Goal: Information Seeking & Learning: Learn about a topic

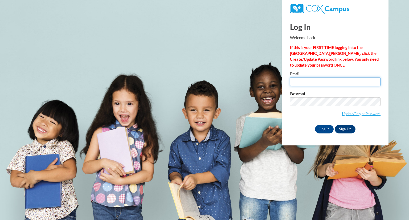
click at [297, 80] on input "Email" at bounding box center [335, 81] width 90 height 9
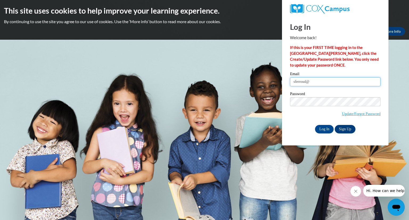
click at [314, 80] on input "sferroud@" at bounding box center [335, 81] width 90 height 9
type input "s"
paste input "sferrou1@my.westga.edu"
type input "sferrou1@my.westga.edu"
click at [328, 131] on input "Log In" at bounding box center [324, 129] width 19 height 9
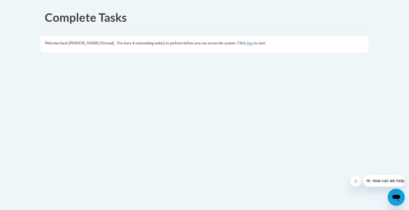
click at [296, 28] on div "Complete Tasks" at bounding box center [204, 16] width 327 height 24
click at [247, 43] on link "here" at bounding box center [249, 43] width 7 height 4
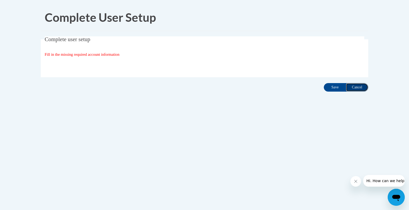
click at [361, 87] on input "Cancel" at bounding box center [357, 87] width 22 height 9
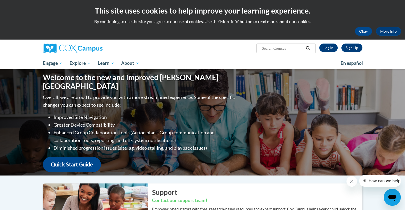
click at [281, 49] on input "Search..." at bounding box center [282, 48] width 43 height 6
type input "segmenting"
click at [310, 49] on icon "Search" at bounding box center [307, 48] width 5 height 4
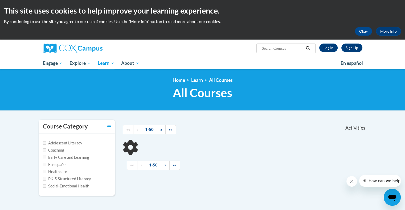
type input "segmenting"
click at [307, 48] on icon "Search" at bounding box center [307, 48] width 5 height 4
click at [284, 50] on input "segmenting" at bounding box center [282, 48] width 43 height 6
type input "s"
type input "blending"
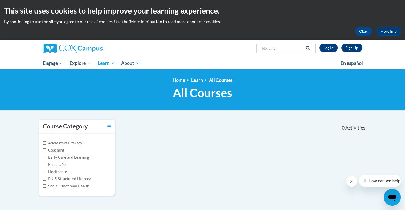
click at [308, 48] on icon "Search" at bounding box center [307, 48] width 5 height 4
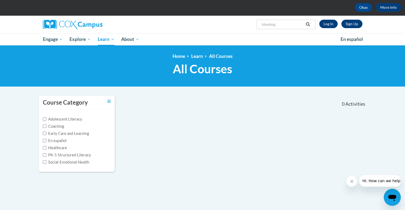
scroll to position [21, 0]
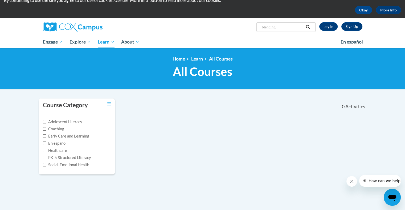
click at [277, 28] on input "blending" at bounding box center [282, 27] width 43 height 6
type input "b"
click at [324, 27] on link "Log In" at bounding box center [328, 26] width 18 height 9
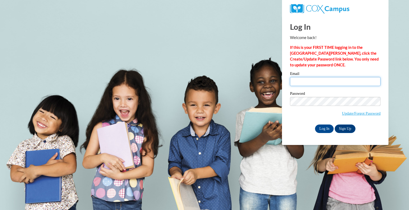
click at [334, 81] on input "Email" at bounding box center [335, 81] width 90 height 9
type input "[EMAIL_ADDRESS][DOMAIN_NAME]"
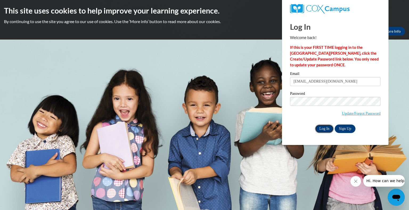
click at [324, 130] on input "Log In" at bounding box center [324, 129] width 19 height 9
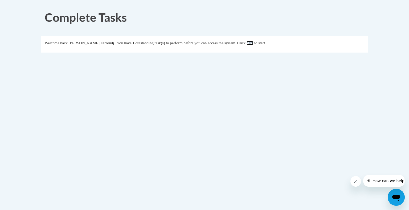
click at [247, 43] on link "here" at bounding box center [249, 43] width 7 height 4
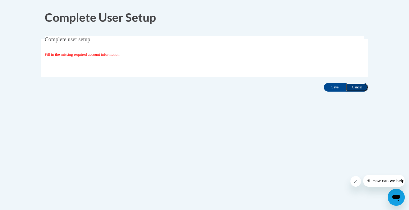
click at [357, 90] on input "Cancel" at bounding box center [357, 87] width 22 height 9
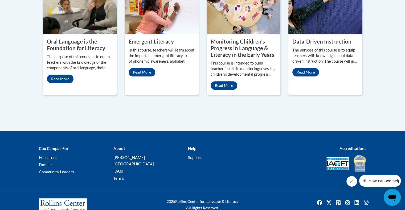
scroll to position [296, 0]
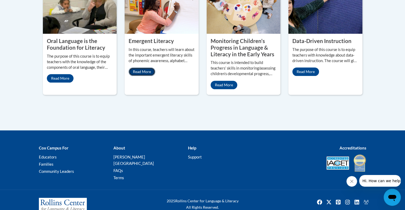
click at [146, 72] on link "Read More" at bounding box center [142, 72] width 27 height 9
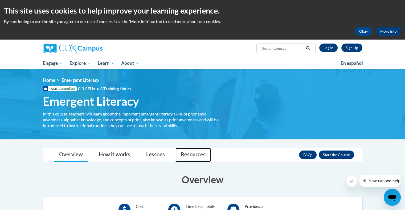
click at [189, 155] on link "Resources" at bounding box center [192, 155] width 35 height 14
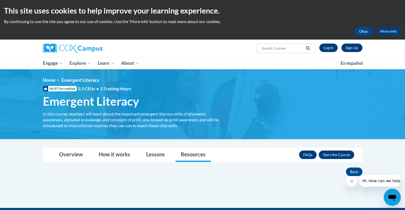
drag, startPoint x: 408, startPoint y: 159, endPoint x: 384, endPoint y: 170, distance: 26.7
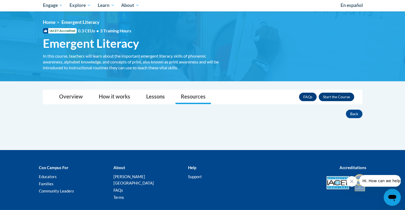
scroll to position [85, 0]
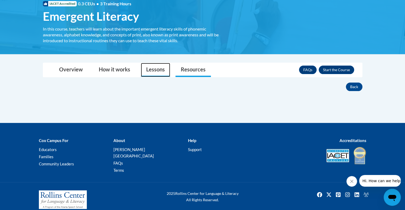
click at [150, 70] on link "Lessons" at bounding box center [155, 70] width 29 height 14
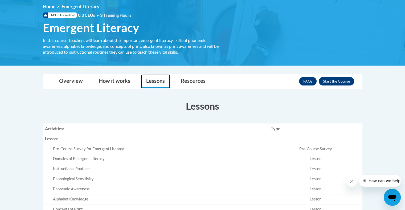
scroll to position [0, 0]
